Goal: Browse casually

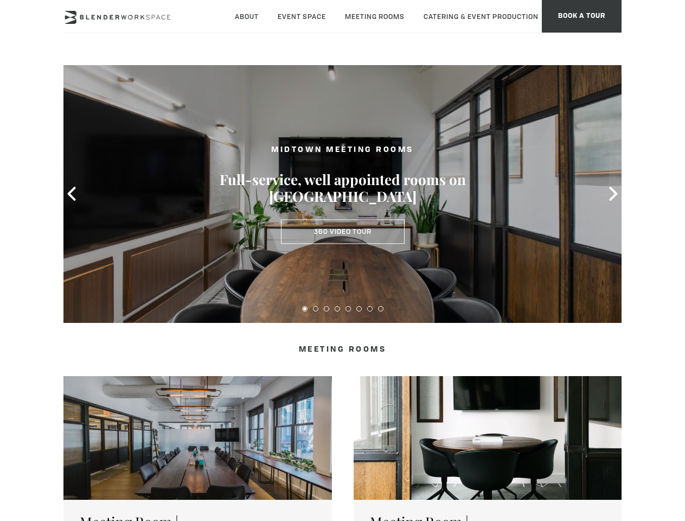
click at [72, 194] on icon at bounding box center [72, 194] width 14 height 14
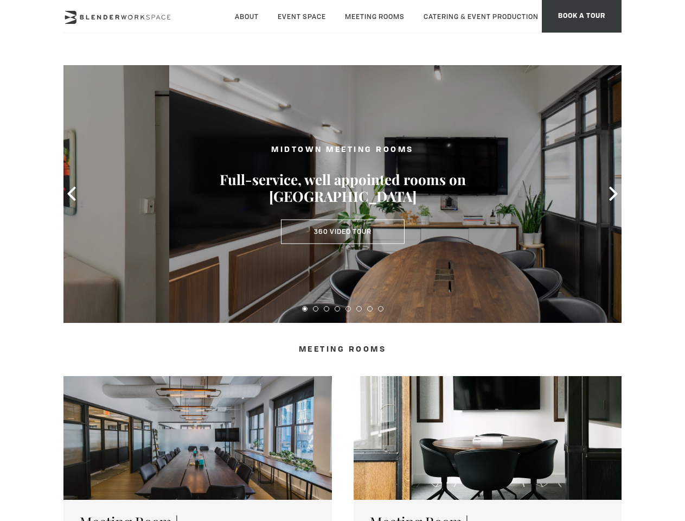
click at [614, 194] on icon at bounding box center [614, 194] width 14 height 14
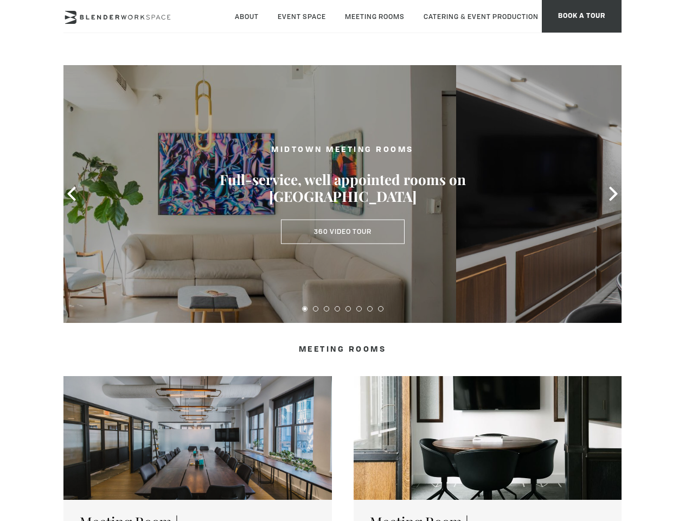
click at [305, 309] on button at bounding box center [304, 308] width 5 height 5
click at [316, 309] on button at bounding box center [315, 308] width 5 height 5
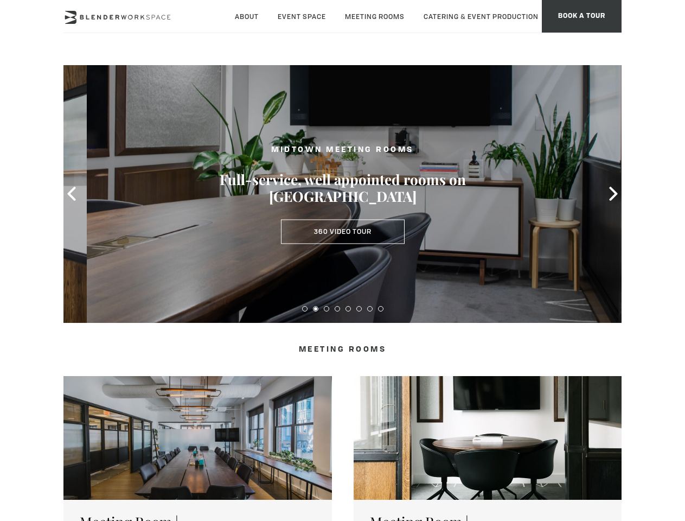
click at [327, 309] on button at bounding box center [326, 308] width 5 height 5
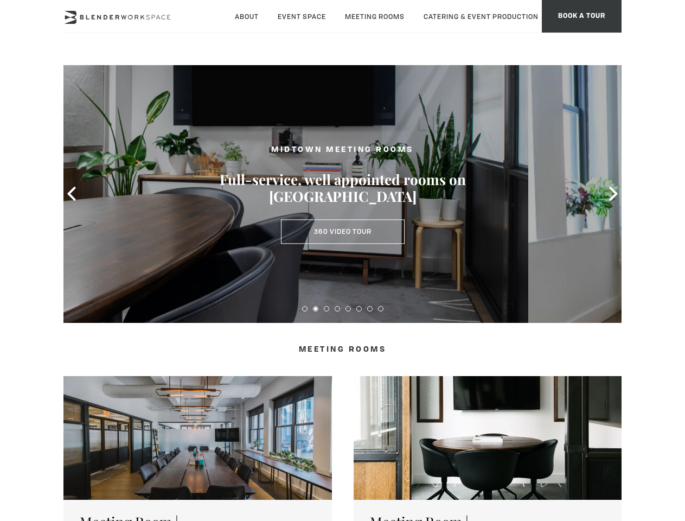
click at [337, 309] on button at bounding box center [337, 308] width 5 height 5
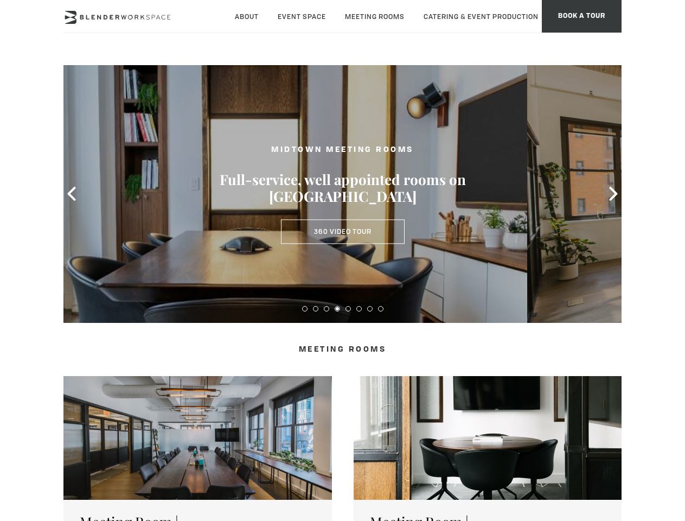
click at [348, 309] on button at bounding box center [348, 308] width 5 height 5
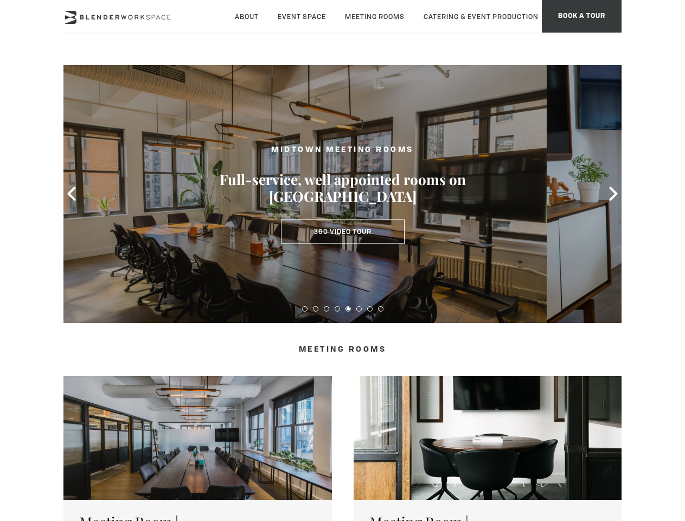
click at [359, 309] on button at bounding box center [358, 308] width 5 height 5
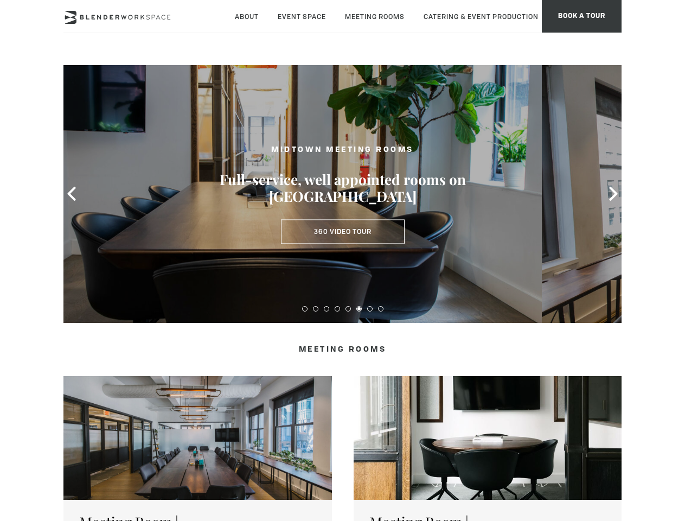
click at [370, 309] on button at bounding box center [369, 308] width 5 height 5
